Goal: Task Accomplishment & Management: Manage account settings

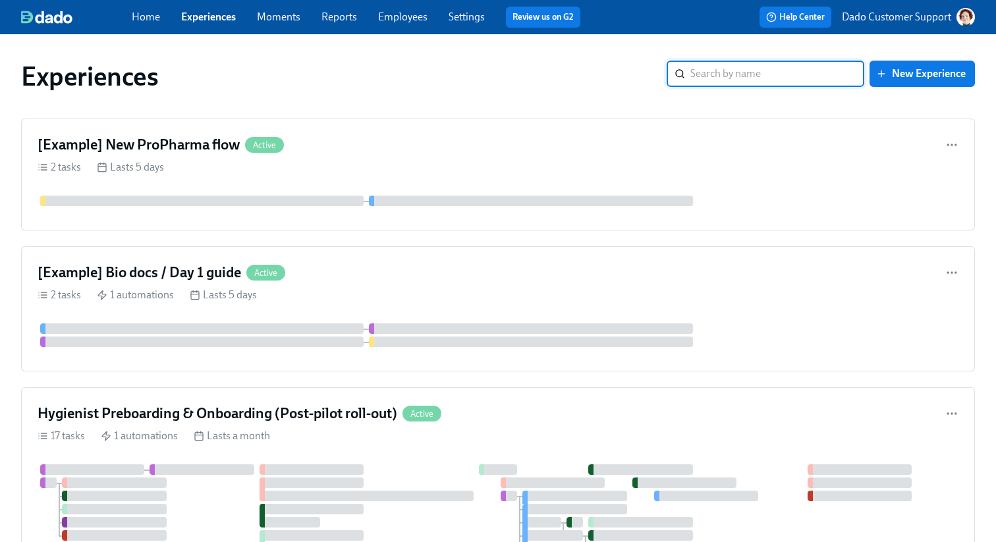
click at [804, 75] on input "search" at bounding box center [777, 74] width 174 height 26
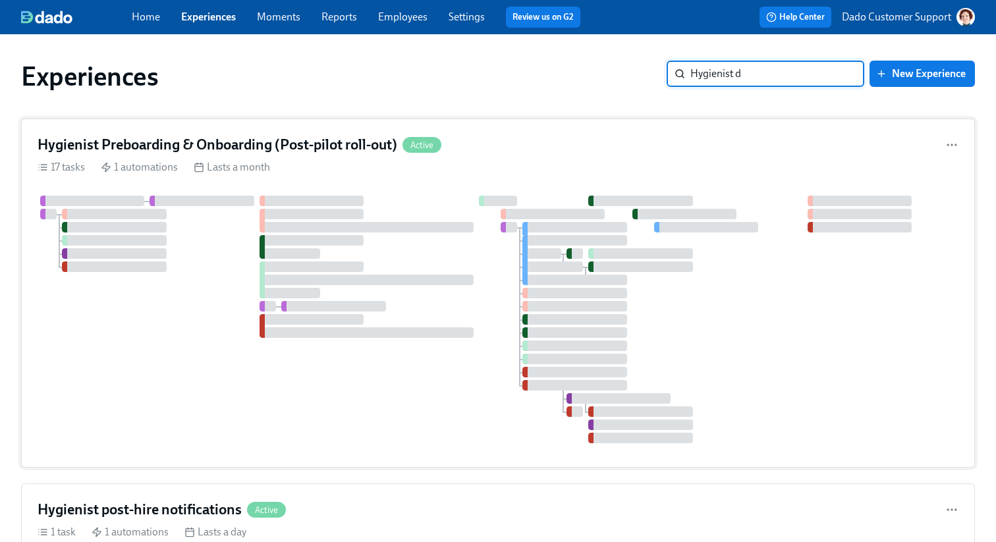
type input "Hygienist dr"
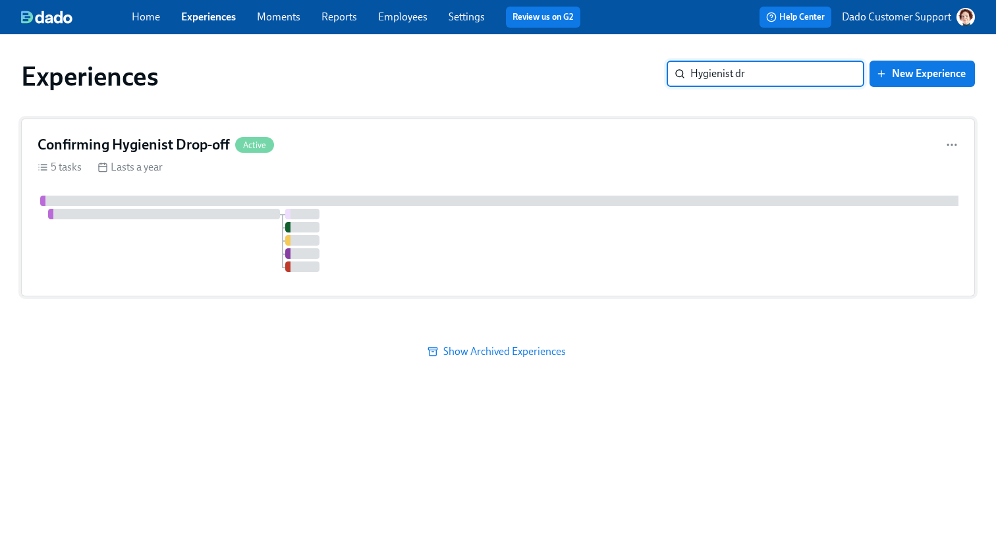
click at [266, 155] on div "Confirming Hygienist Drop-off Active 5 tasks Lasts a year" at bounding box center [498, 208] width 954 height 178
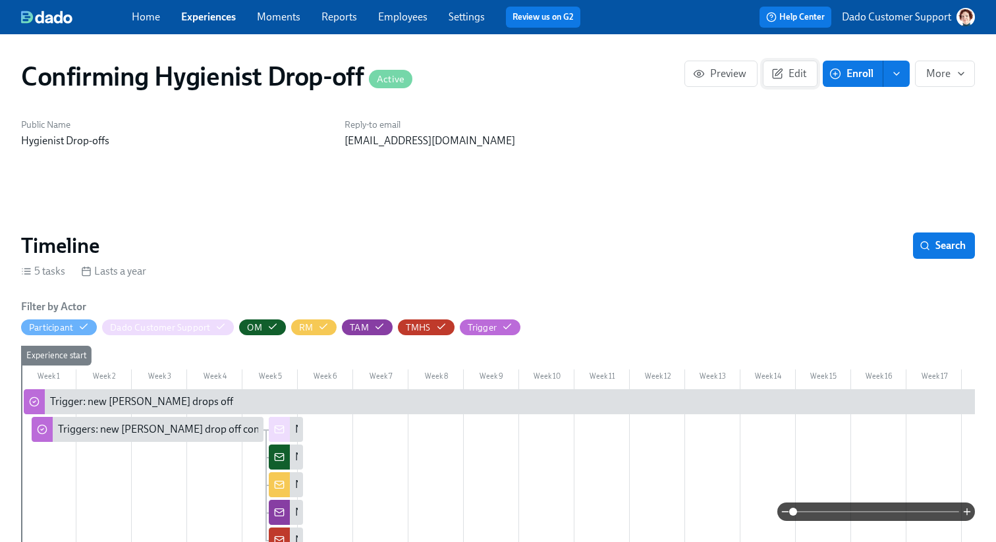
click at [799, 70] on span "Edit" at bounding box center [790, 73] width 32 height 13
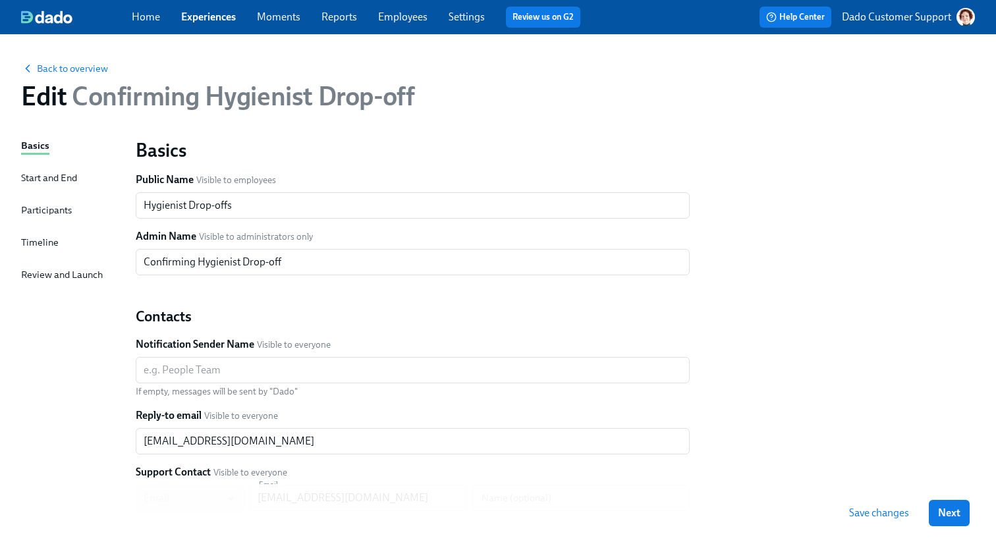
click at [43, 244] on div "Timeline" at bounding box center [40, 242] width 38 height 14
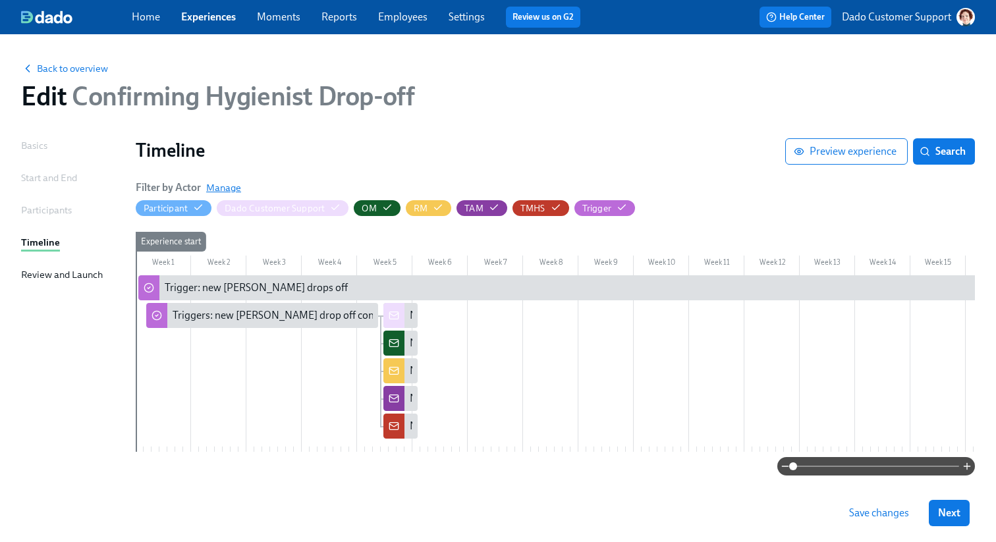
click at [219, 190] on span "Manage" at bounding box center [223, 187] width 35 height 13
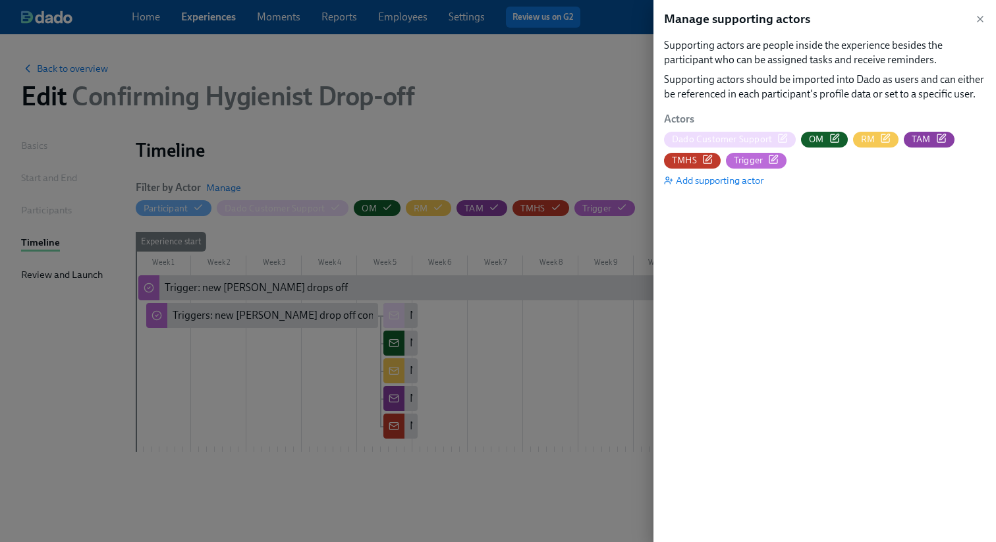
click at [781, 138] on icon "button" at bounding box center [782, 138] width 11 height 11
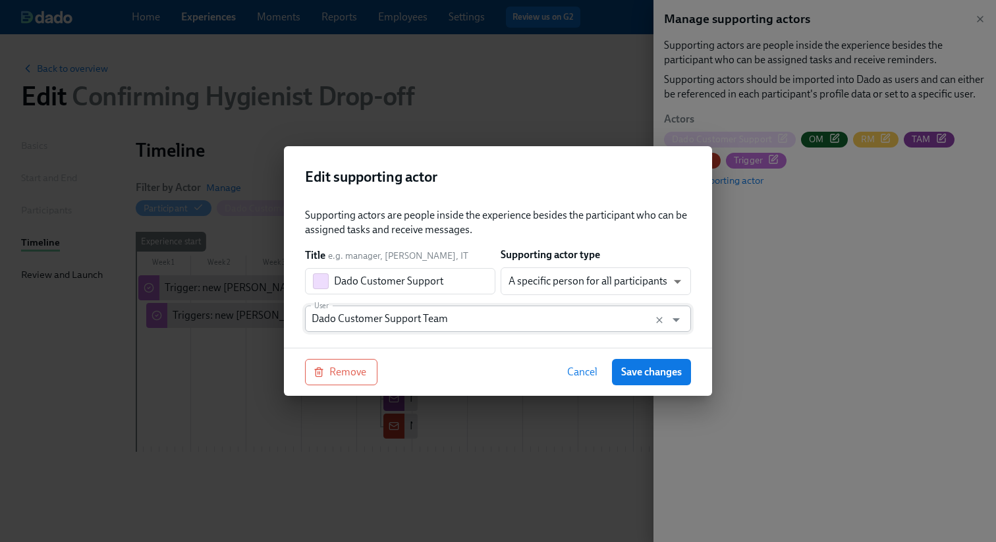
click at [445, 306] on input "Dado Customer Support Team" at bounding box center [486, 319] width 348 height 26
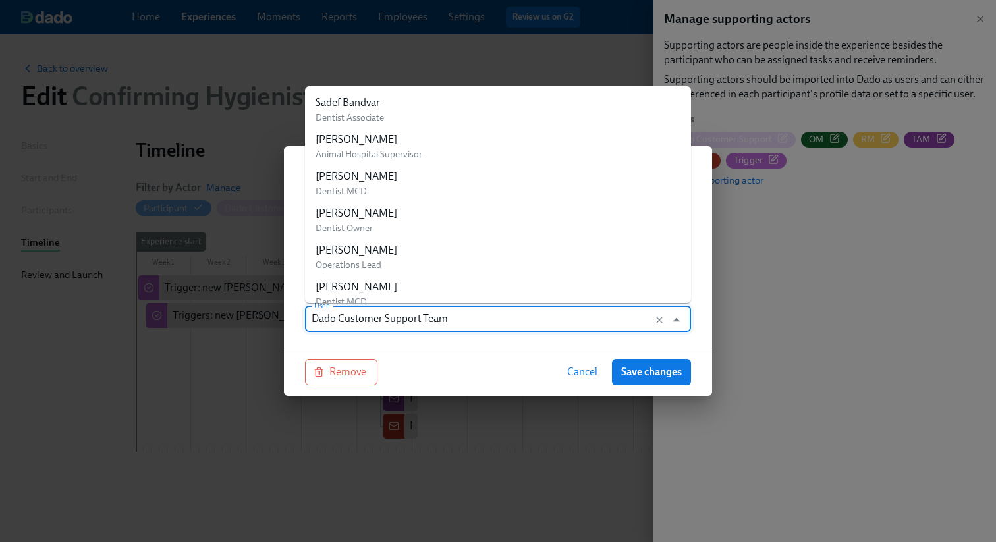
click at [422, 325] on input "Dado Customer Support Team" at bounding box center [486, 319] width 348 height 26
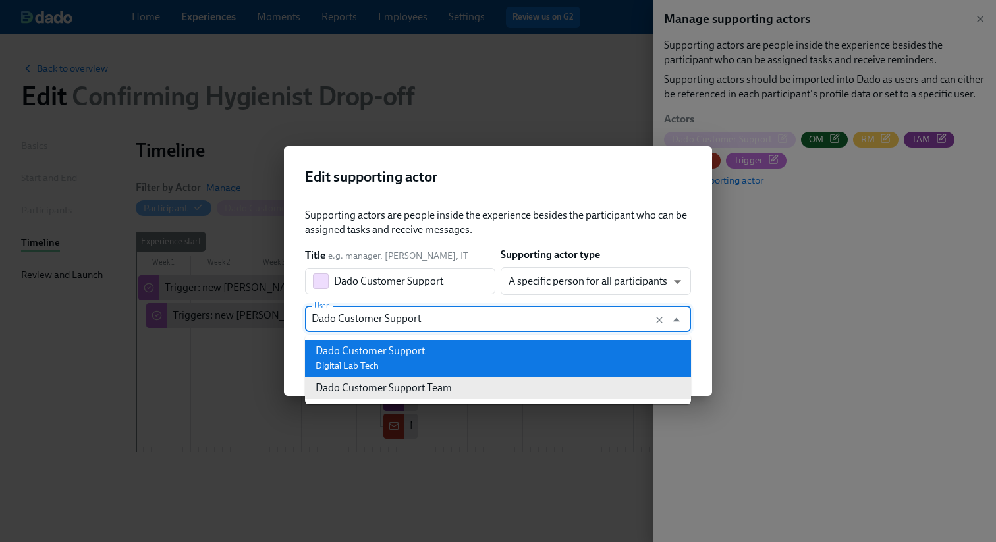
click at [349, 352] on div "Dado Customer Support" at bounding box center [370, 351] width 109 height 14
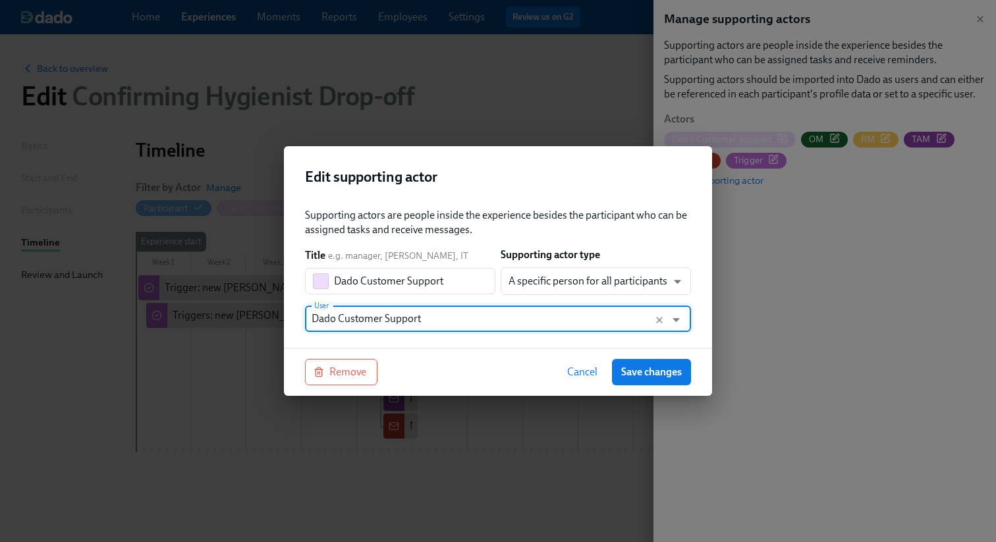
type input "Dado Customer Support"
click at [608, 363] on div "Cancel Save changes" at bounding box center [624, 372] width 133 height 26
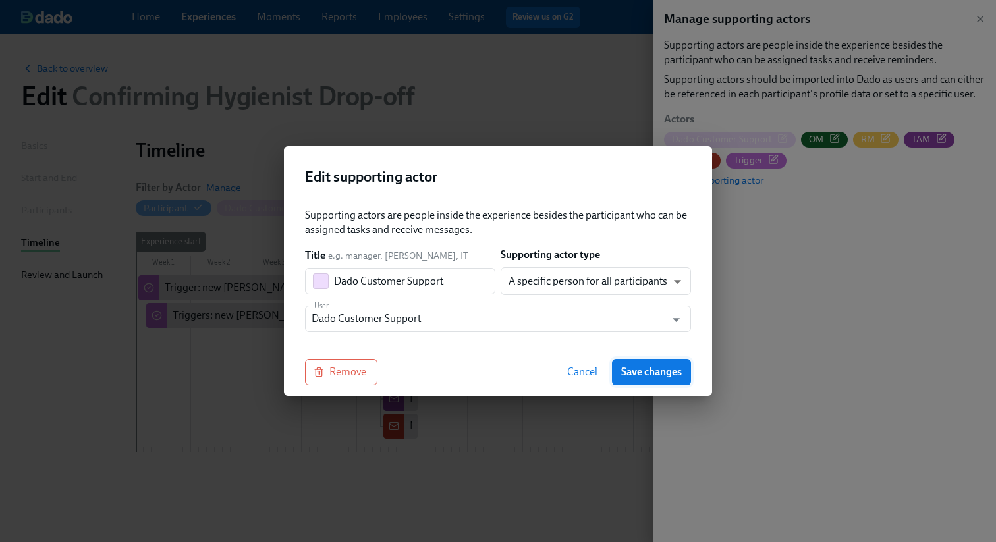
click at [622, 363] on button "Save changes" at bounding box center [651, 372] width 79 height 26
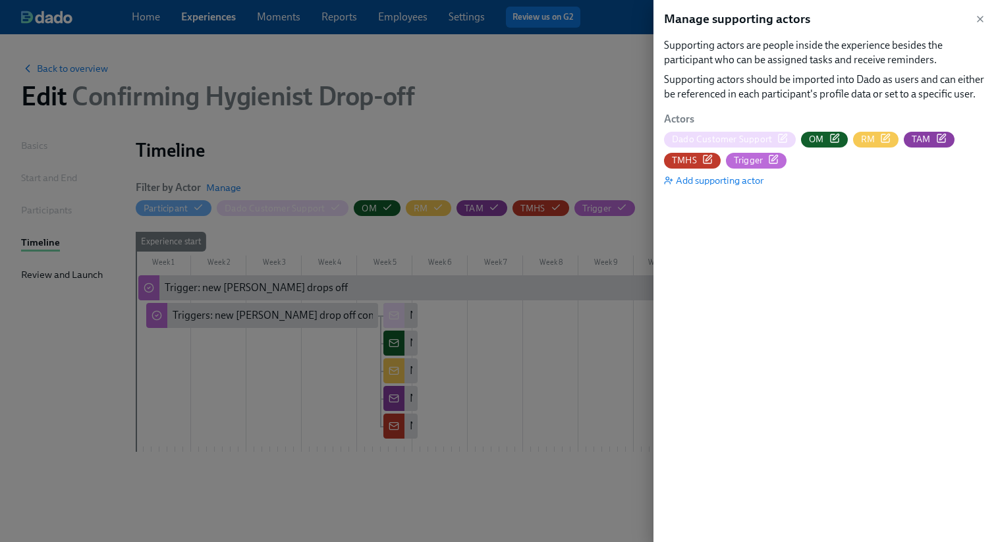
click at [530, 102] on div at bounding box center [498, 271] width 996 height 542
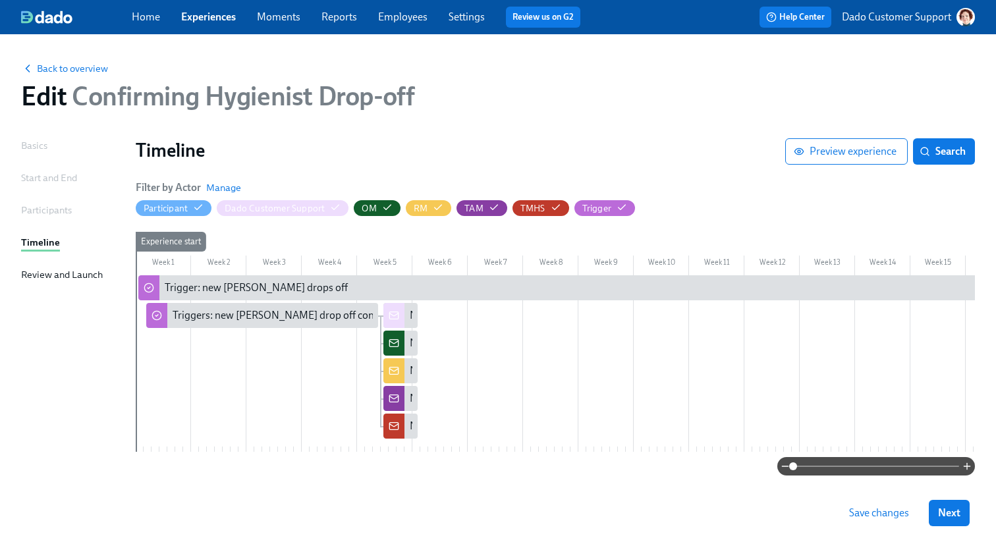
click at [864, 524] on button "Save changes" at bounding box center [879, 513] width 78 height 26
click at [55, 77] on div "Back to overview Edit Confirming Hygienist Drop-off" at bounding box center [498, 86] width 975 height 72
click at [51, 70] on span "Back to overview" at bounding box center [64, 68] width 87 height 13
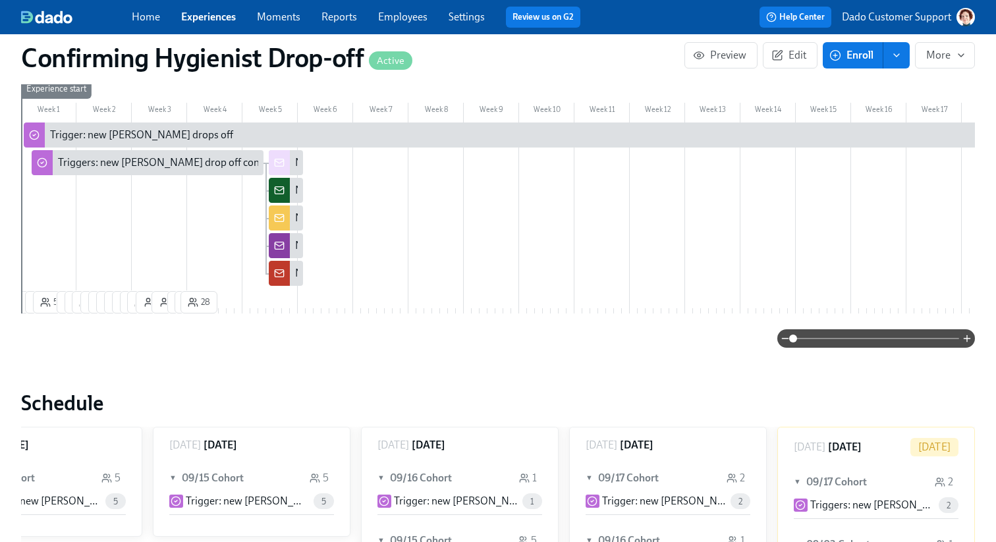
scroll to position [264, 0]
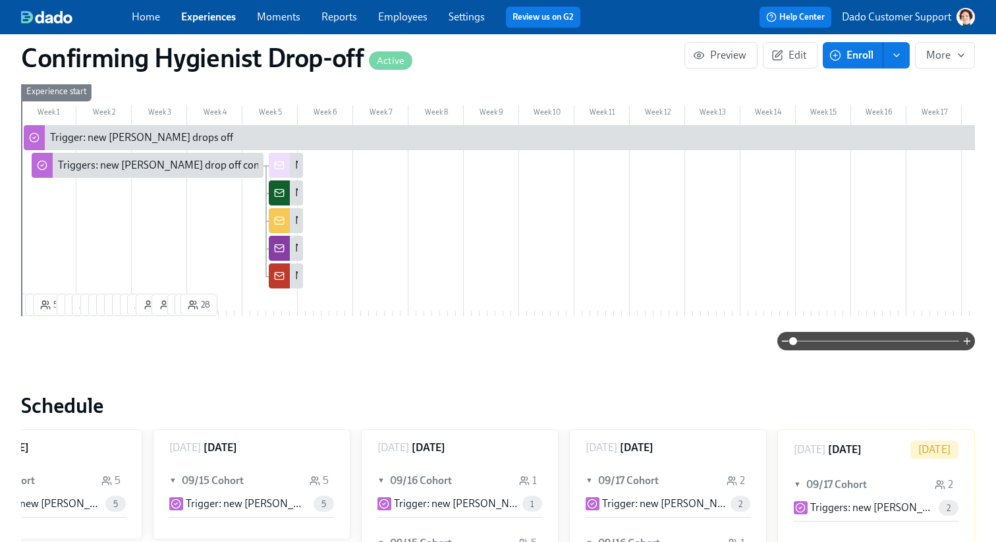
click at [88, 131] on div "Trigger: new [PERSON_NAME] drops off" at bounding box center [141, 137] width 183 height 14
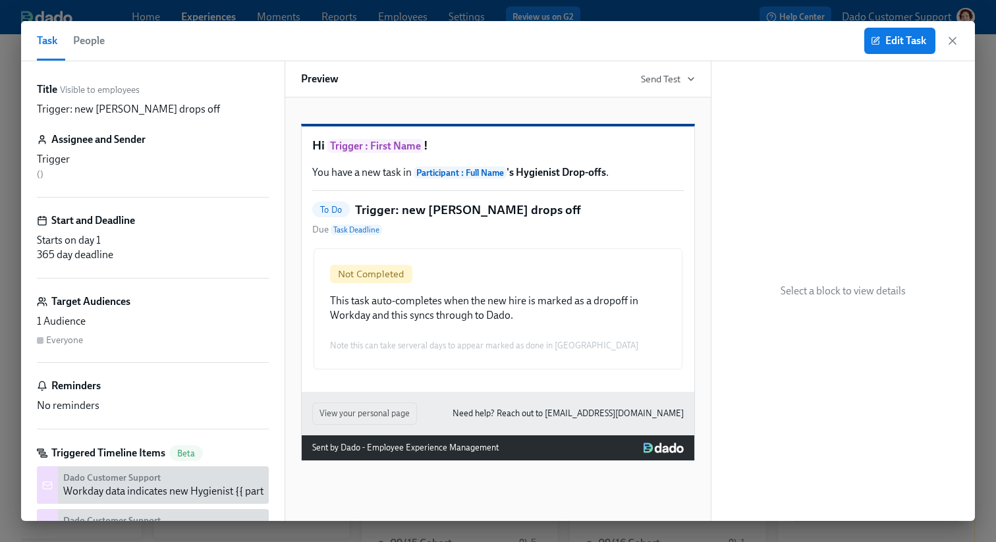
click at [89, 36] on span "People" at bounding box center [89, 41] width 32 height 18
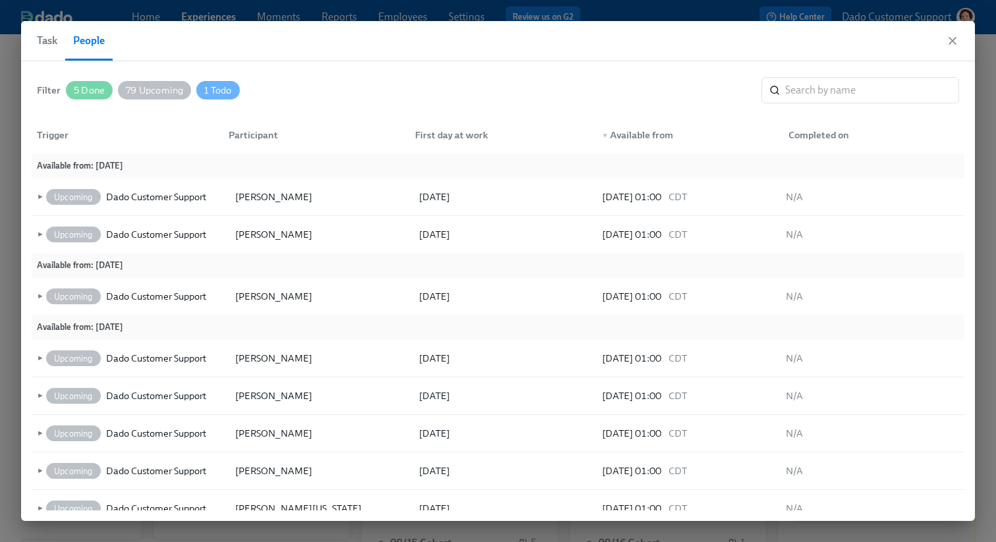
click at [96, 87] on span "5 Done" at bounding box center [89, 91] width 47 height 10
click at [144, 88] on span "79 Upcoming" at bounding box center [155, 91] width 73 height 10
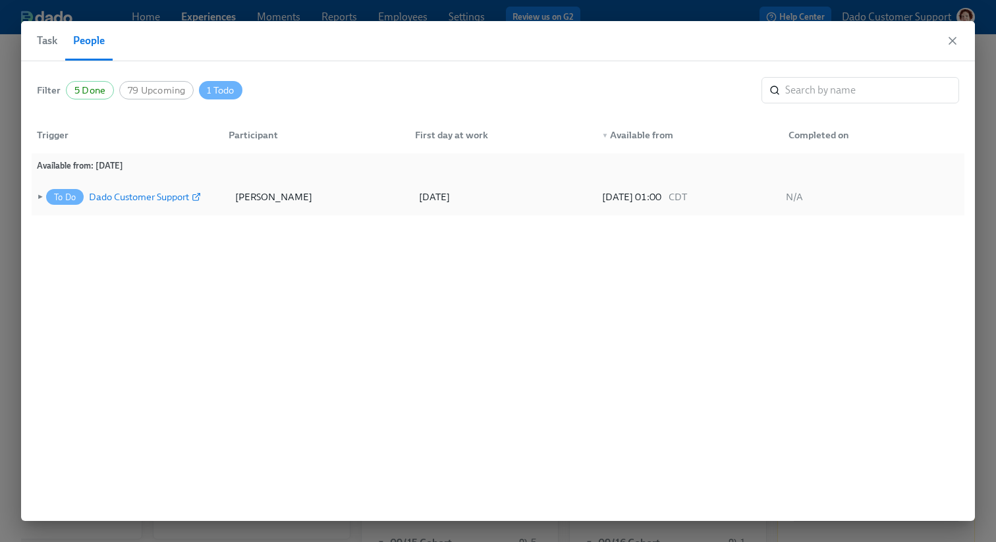
click at [146, 194] on div "Dado Customer Support" at bounding box center [139, 197] width 100 height 16
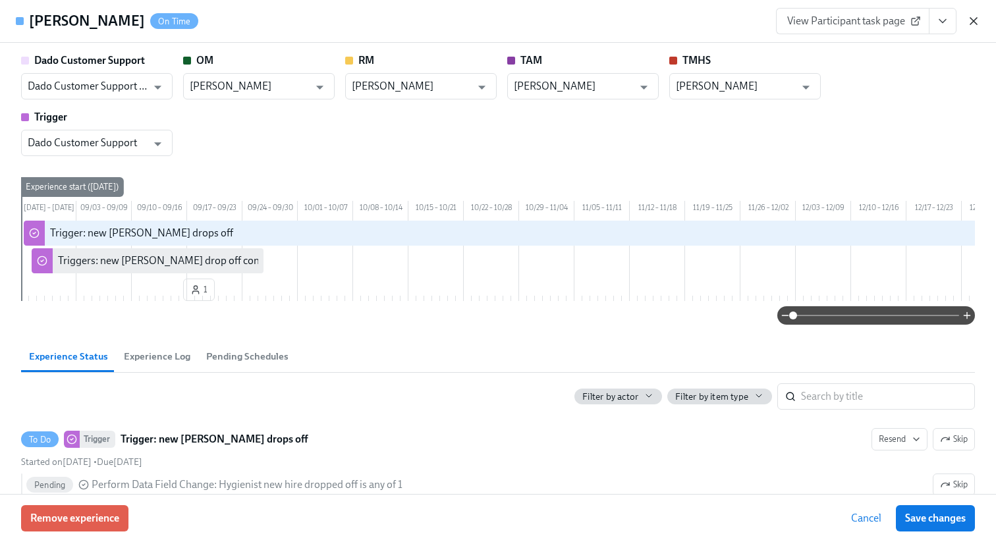
click at [975, 18] on icon "button" at bounding box center [973, 21] width 7 height 7
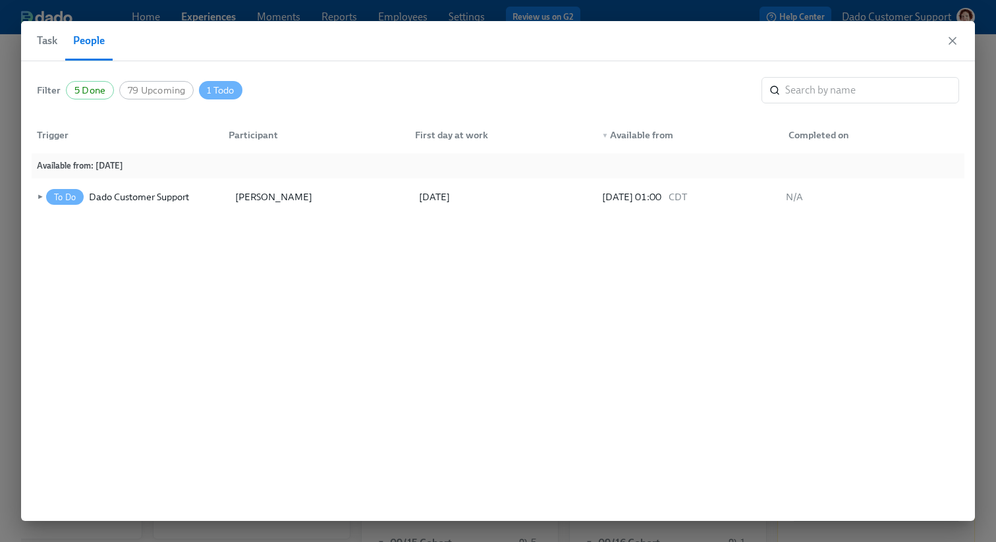
click at [144, 86] on span "79 Upcoming" at bounding box center [156, 91] width 73 height 10
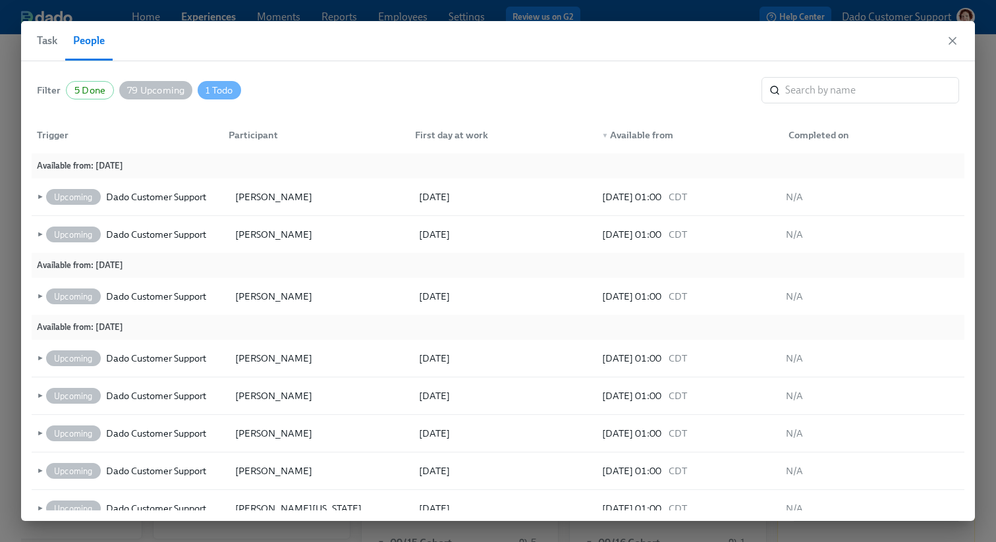
click at [219, 88] on span "1 Todo" at bounding box center [219, 91] width 43 height 10
click at [81, 87] on span "5 Done" at bounding box center [90, 91] width 47 height 10
click at [158, 91] on span "79 Upcoming" at bounding box center [154, 91] width 73 height 10
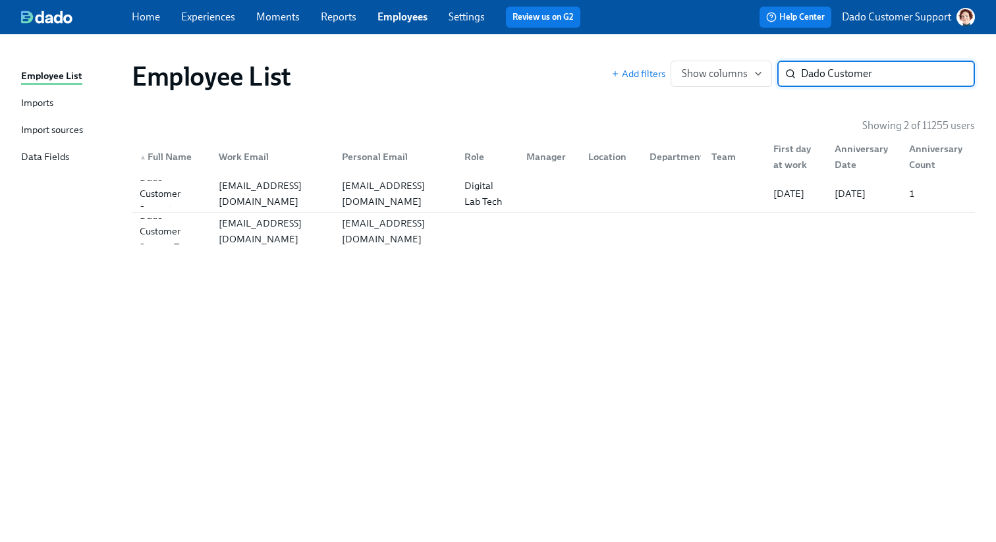
type input "Dado Customer"
